Goal: Information Seeking & Learning: Find specific fact

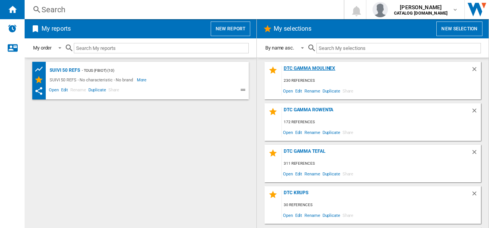
click at [327, 71] on div "DTC GAMMA MOULINEX" at bounding box center [376, 71] width 189 height 10
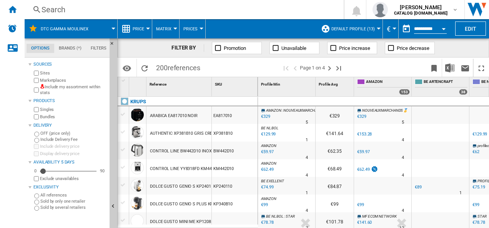
click at [56, 12] on div "Search" at bounding box center [182, 9] width 282 height 11
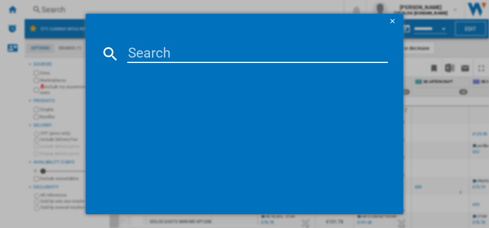
click at [161, 55] on input at bounding box center [257, 54] width 261 height 18
paste input "EZ9428F0"
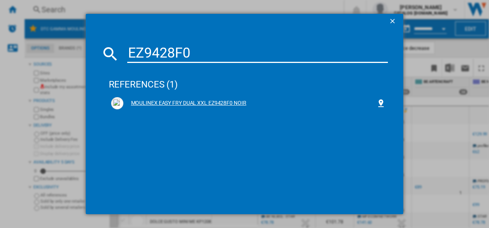
type input "EZ9428F0"
click at [155, 101] on div "MOULINEX EASY FRY DUAL XXL EZ9428F0 NOIR" at bounding box center [249, 103] width 253 height 8
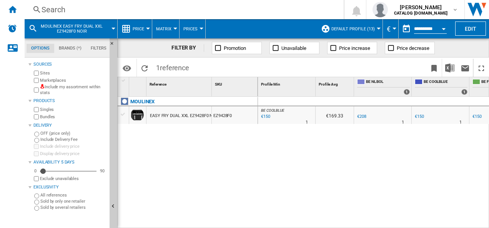
click at [360, 28] on span "Default profile (13)" at bounding box center [352, 29] width 43 height 5
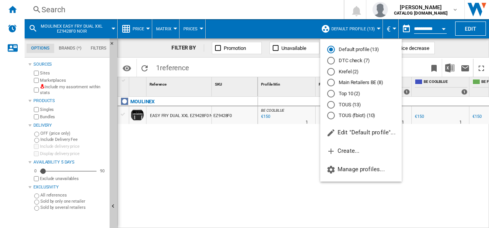
click at [359, 59] on md-radio-button "DTC check (7)" at bounding box center [361, 60] width 68 height 7
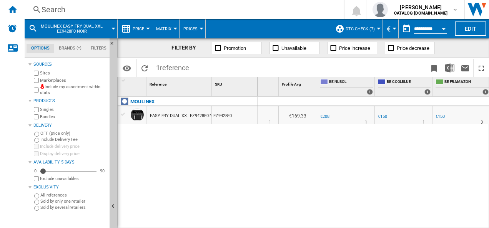
scroll to position [0, 38]
click at [460, 170] on div "BE COOLBLUE : BE FR COOLBLUE -1.0 % €150 % N/A 1 BE COOLBLUE : BE FR COOLBLUE €…" at bounding box center [373, 163] width 231 height 132
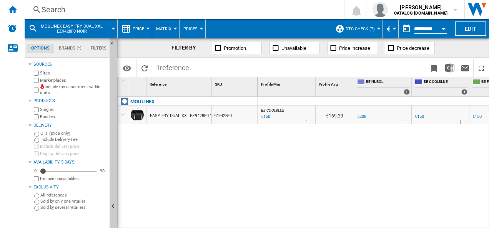
click at [193, 112] on div "EASY FRY DUAL XXL EZ9428F0 NOIR" at bounding box center [185, 116] width 70 height 18
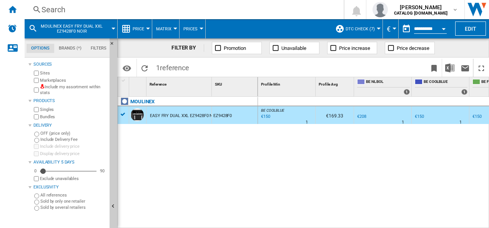
click at [193, 112] on div "EASY FRY DUAL XXL EZ9428F0 NOIR" at bounding box center [185, 116] width 70 height 18
click at [190, 118] on div "EASY FRY DUAL XXL EZ9428F0 NOIR" at bounding box center [185, 116] width 70 height 18
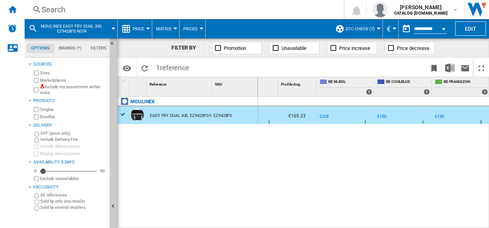
click at [438, 116] on div "€150" at bounding box center [438, 116] width 9 height 5
